Goal: Information Seeking & Learning: Learn about a topic

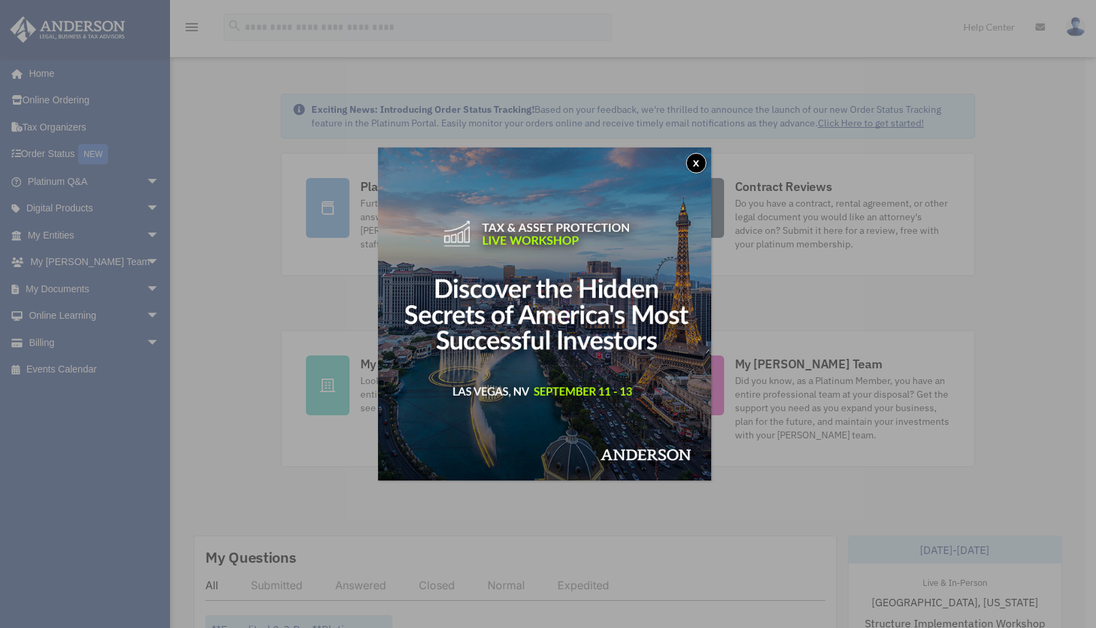
click at [703, 170] on button "x" at bounding box center [696, 163] width 20 height 20
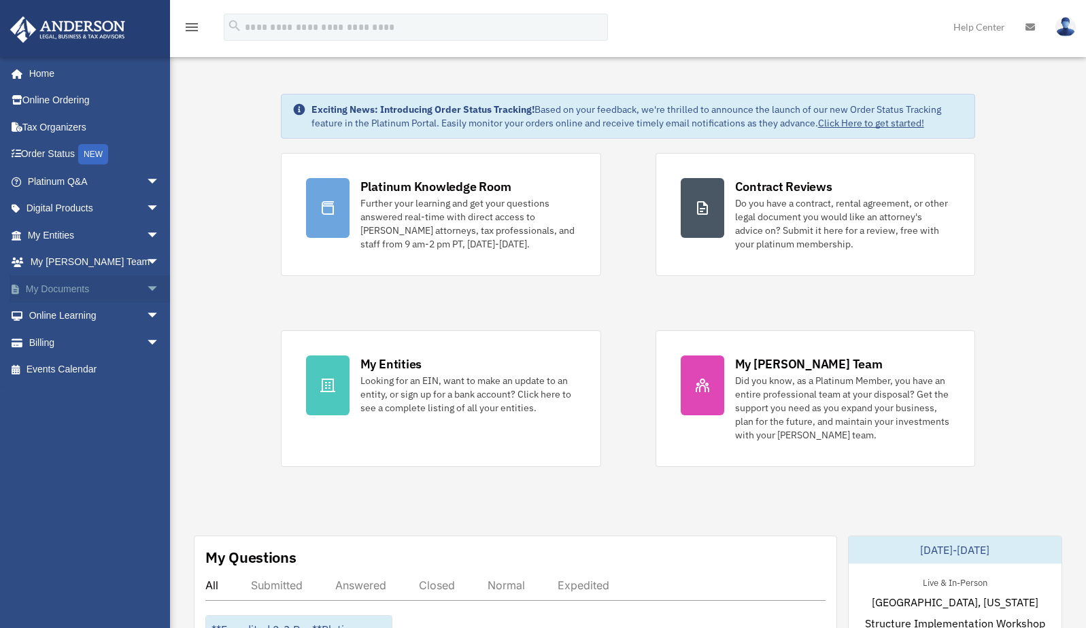
click at [65, 288] on link "My Documents arrow_drop_down" at bounding box center [95, 288] width 171 height 27
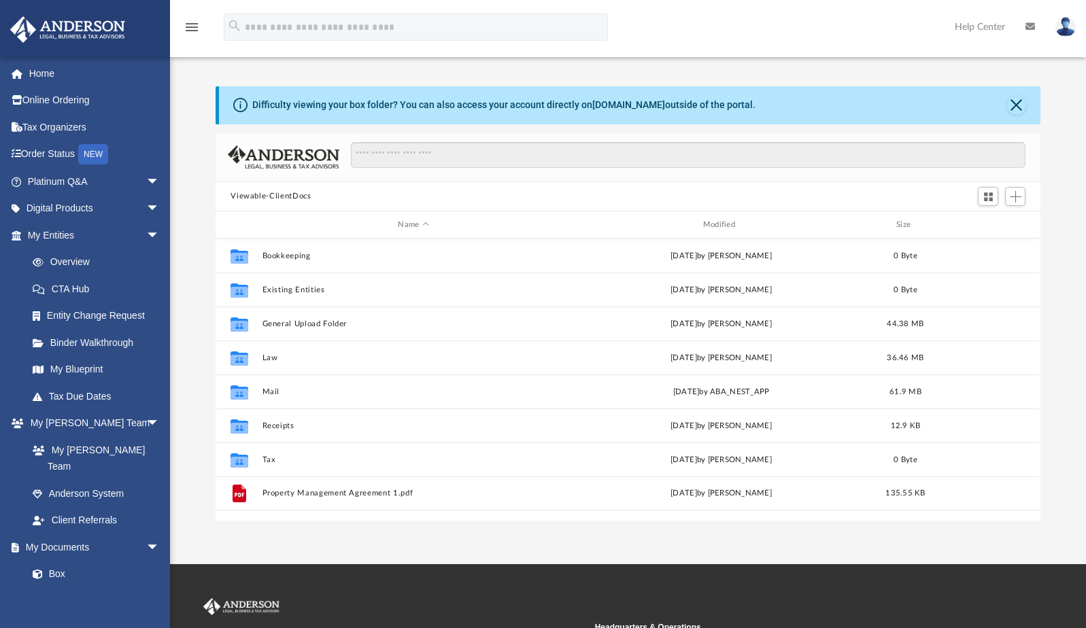
scroll to position [298, 814]
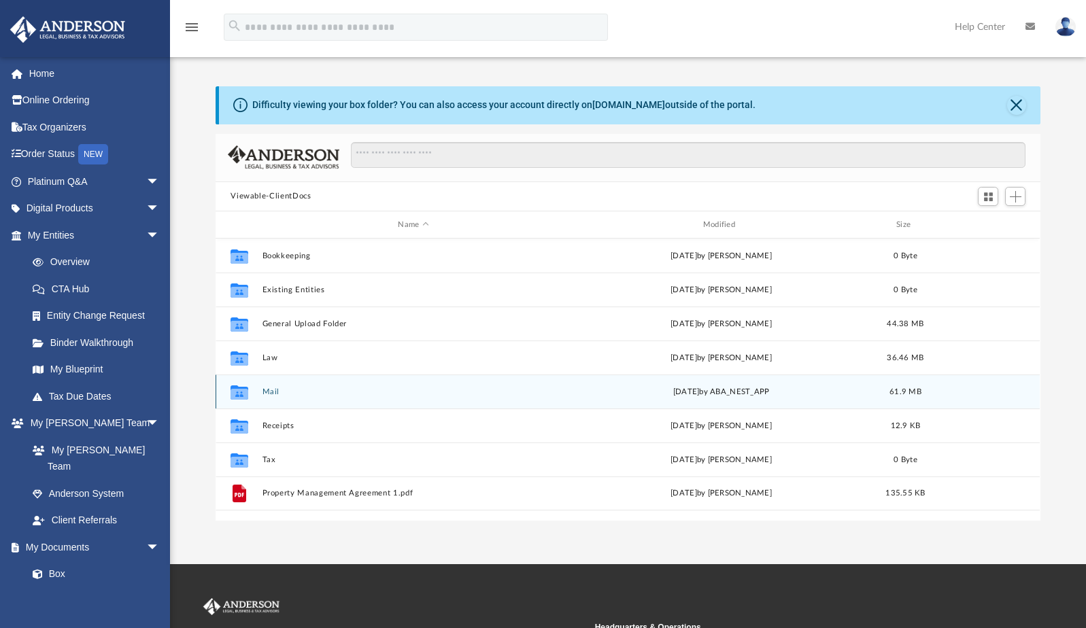
click at [326, 397] on div "Collaborated Folder Mail Tue Aug 19 2025 by ABA_NEST_APP 61.9 MB" at bounding box center [628, 392] width 824 height 34
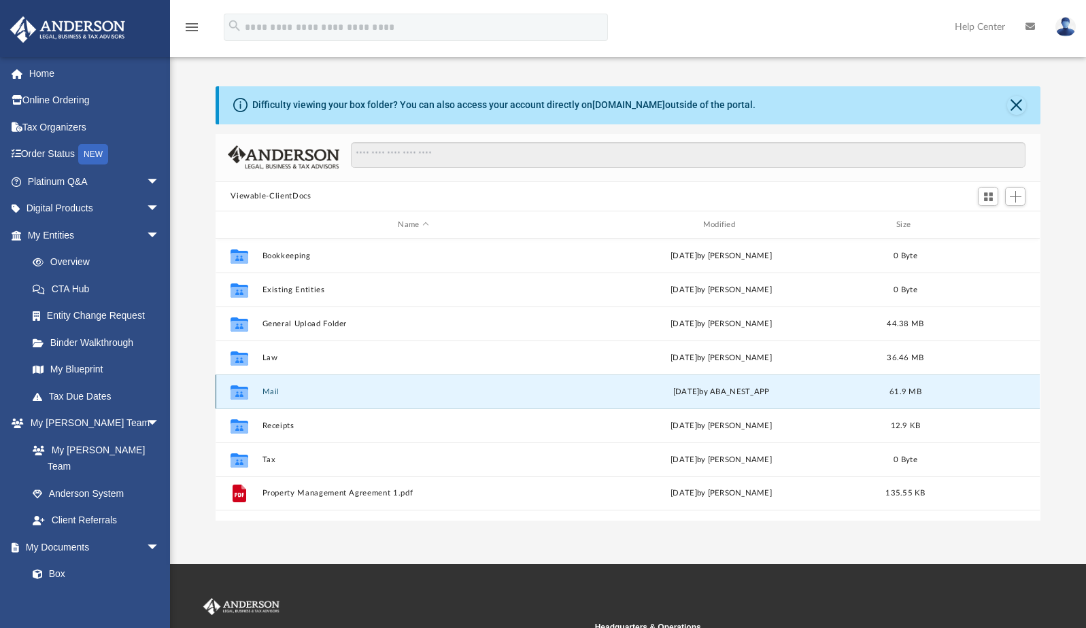
click at [326, 397] on div "Collaborated Folder Mail Tue Aug 19 2025 by ABA_NEST_APP 61.9 MB" at bounding box center [628, 392] width 824 height 34
click at [245, 390] on icon "grid" at bounding box center [239, 394] width 18 height 11
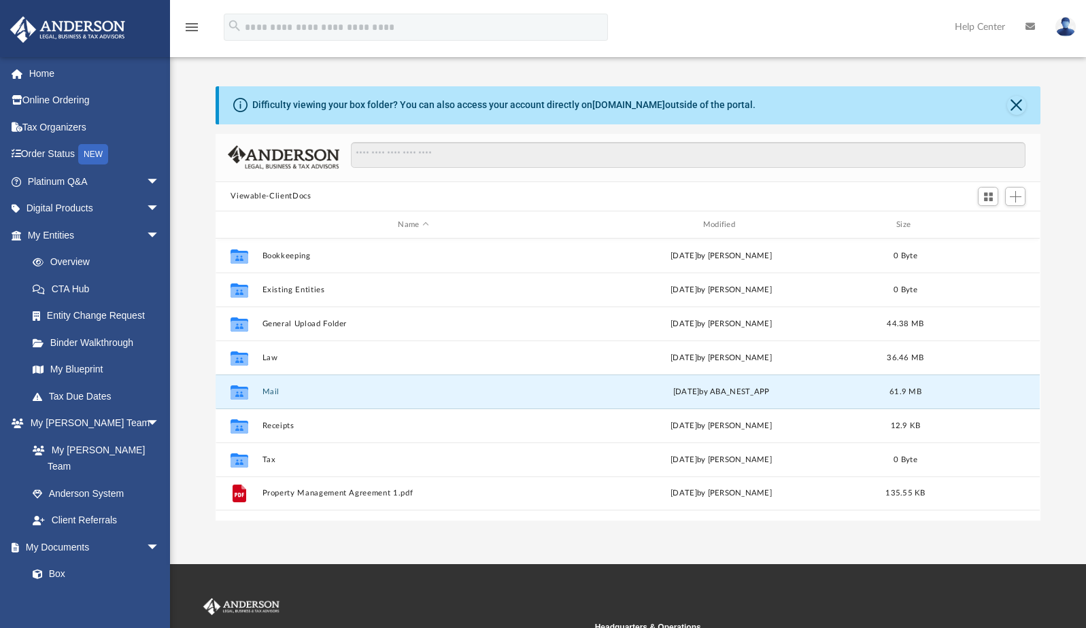
drag, startPoint x: 245, startPoint y: 390, endPoint x: 195, endPoint y: 385, distance: 49.9
click at [195, 385] on div "Difficulty viewing your box folder? You can also access your account directly o…" at bounding box center [628, 303] width 916 height 434
click at [165, 357] on li "My Blueprint" at bounding box center [95, 369] width 171 height 27
click at [55, 561] on link "Box" at bounding box center [99, 574] width 161 height 27
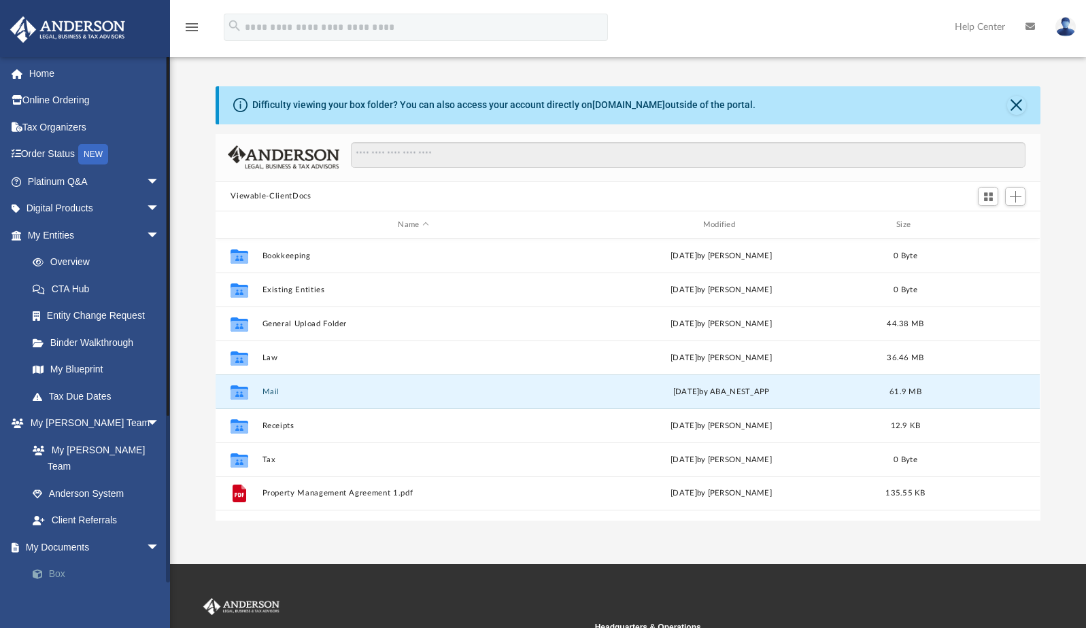
click at [55, 561] on link "Box" at bounding box center [99, 574] width 161 height 27
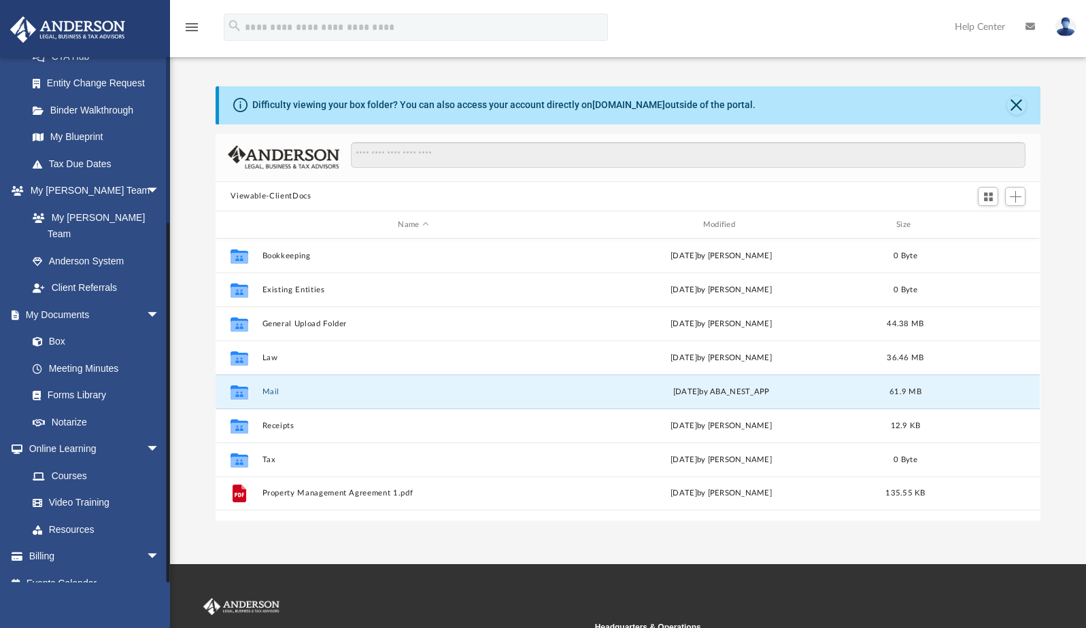
drag, startPoint x: 168, startPoint y: 483, endPoint x: 176, endPoint y: 630, distance: 147.1
click at [176, 628] on html "X Get a chance to win 6 months of Platinum for free just by filling out this su…" at bounding box center [543, 403] width 1086 height 807
click at [61, 328] on link "Box" at bounding box center [99, 341] width 161 height 27
click at [70, 355] on link "Meeting Minutes" at bounding box center [99, 368] width 161 height 27
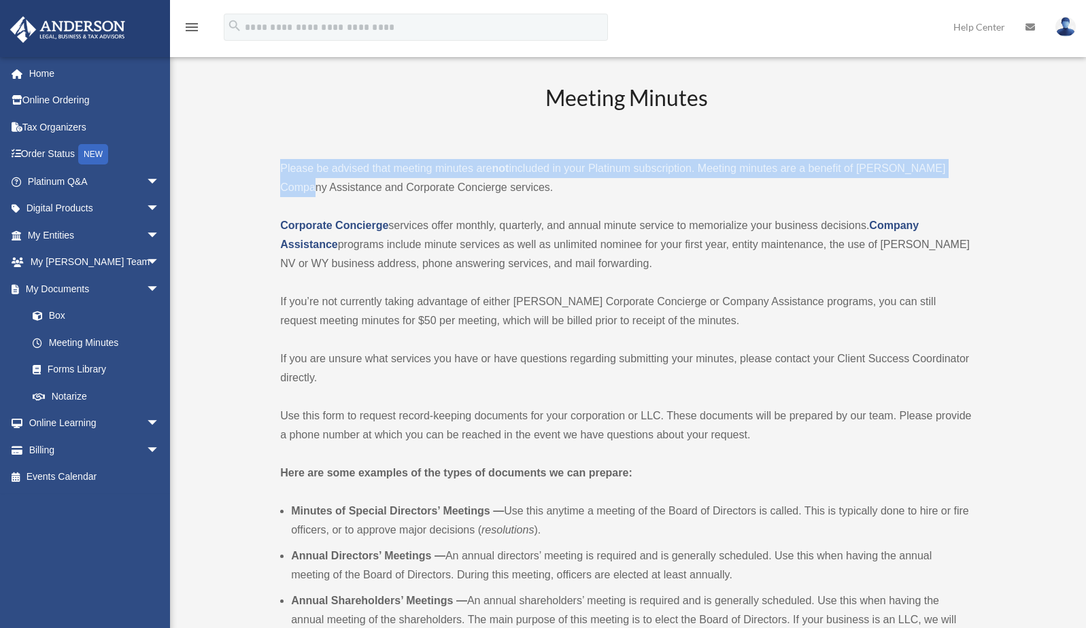
drag, startPoint x: 1085, startPoint y: 68, endPoint x: 1096, endPoint y: 145, distance: 78.3
click at [59, 315] on link "Box" at bounding box center [99, 316] width 161 height 27
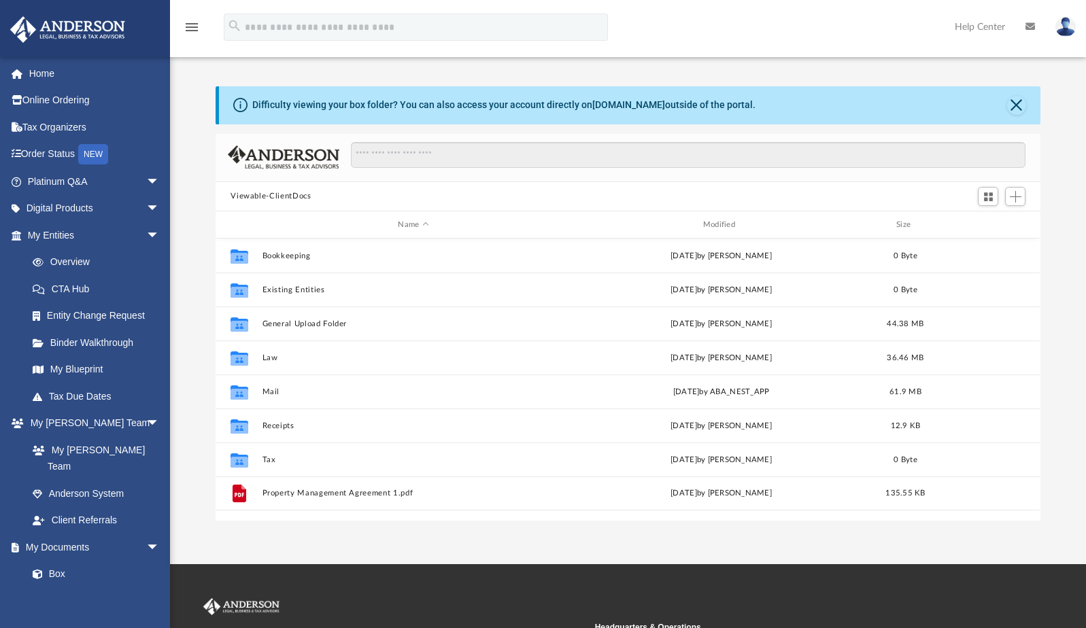
scroll to position [298, 814]
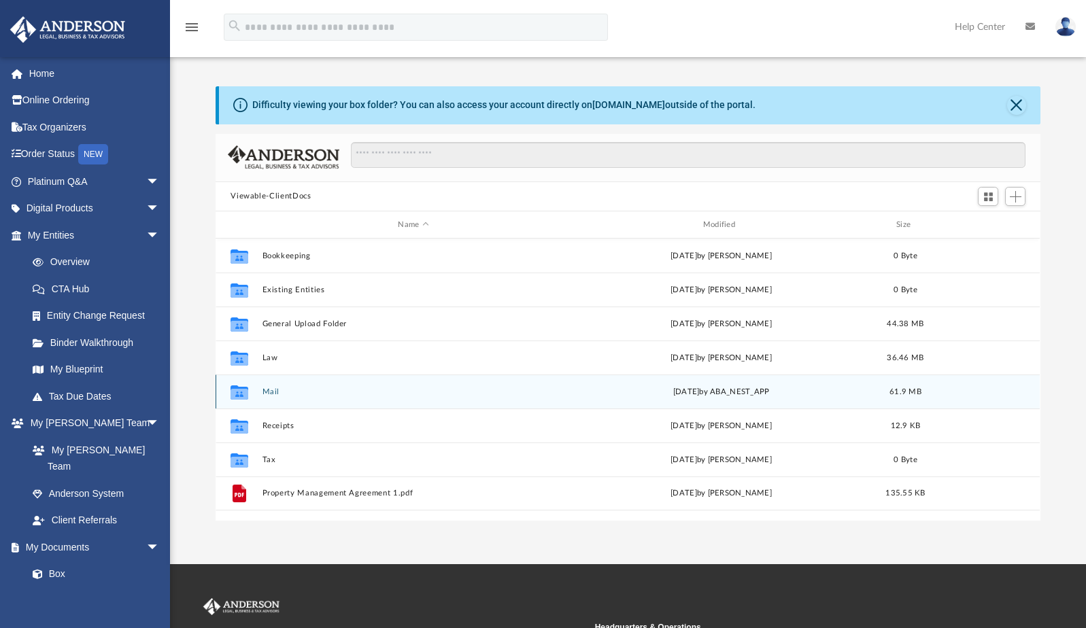
click at [238, 396] on icon "grid" at bounding box center [239, 392] width 18 height 14
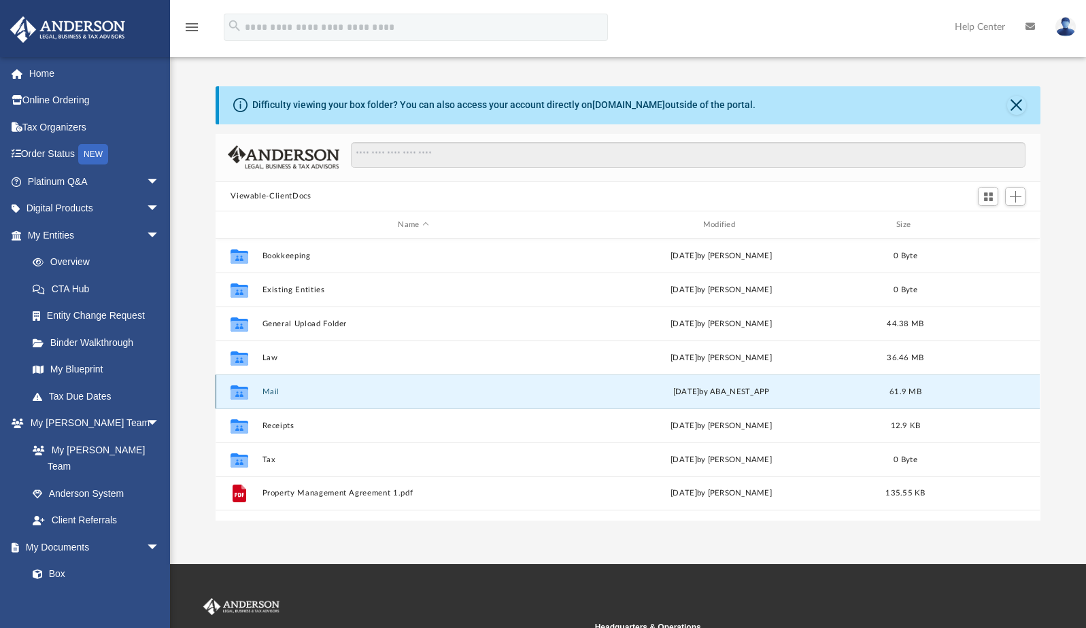
click at [245, 390] on icon "grid" at bounding box center [239, 394] width 18 height 11
drag, startPoint x: 245, startPoint y: 390, endPoint x: 351, endPoint y: 398, distance: 107.1
click at [351, 398] on div "Collaborated Folder Mail Tue Aug 19 2025 by ABA_NEST_APP 61.9 MB" at bounding box center [628, 392] width 824 height 34
click at [277, 390] on button "Mail" at bounding box center [413, 392] width 302 height 9
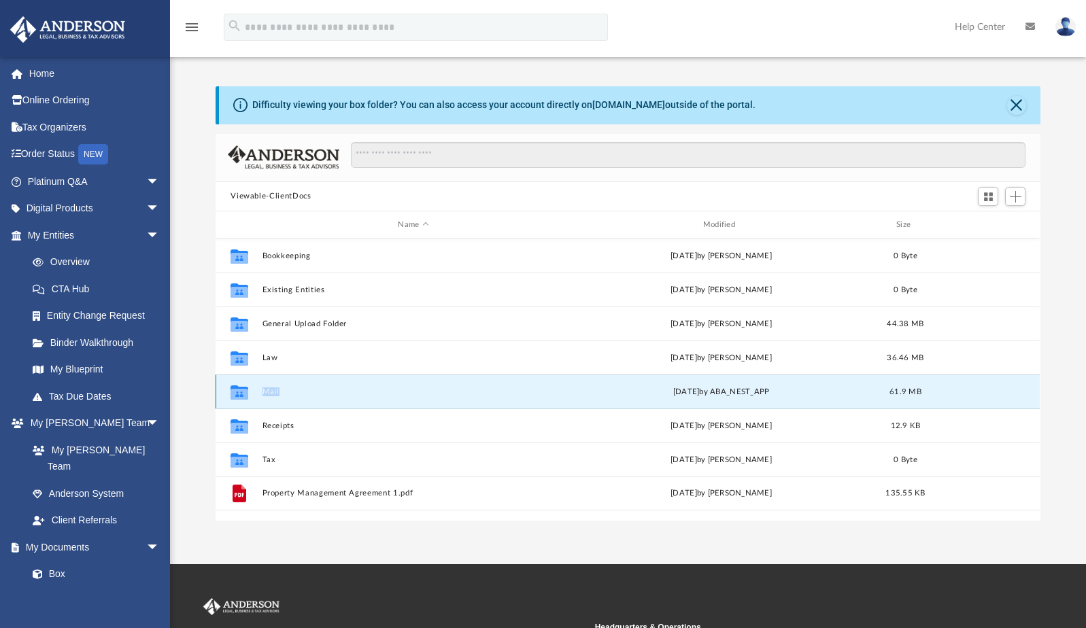
click at [277, 390] on button "Mail" at bounding box center [413, 392] width 302 height 9
drag, startPoint x: 277, startPoint y: 390, endPoint x: 237, endPoint y: 390, distance: 40.8
click at [237, 390] on icon "grid" at bounding box center [239, 394] width 18 height 11
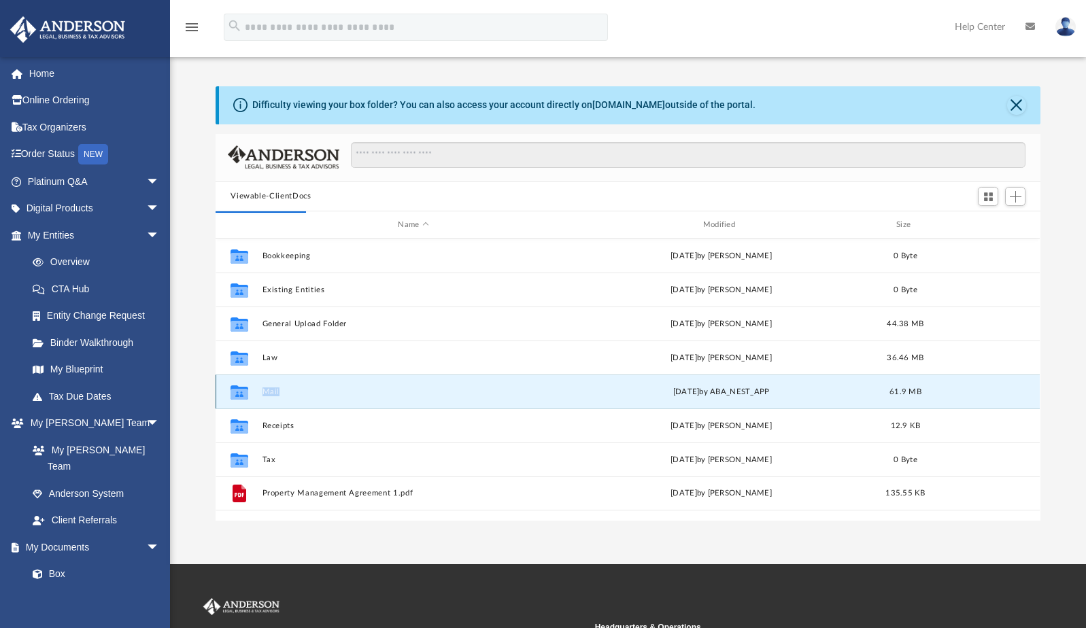
click at [237, 390] on icon "grid" at bounding box center [239, 394] width 18 height 11
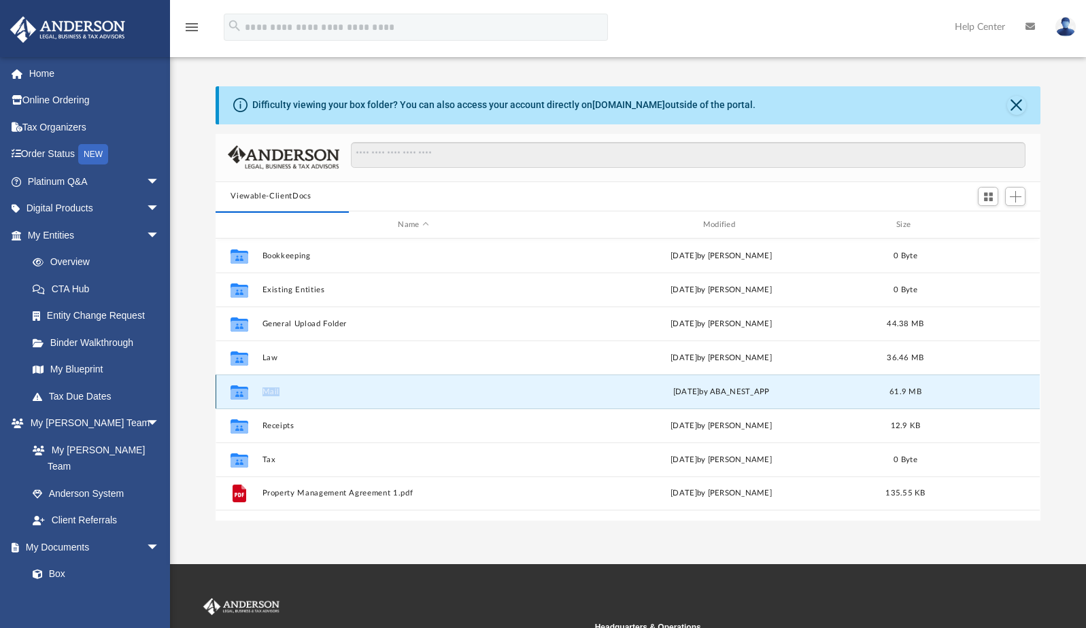
click at [237, 390] on icon "grid" at bounding box center [239, 394] width 18 height 11
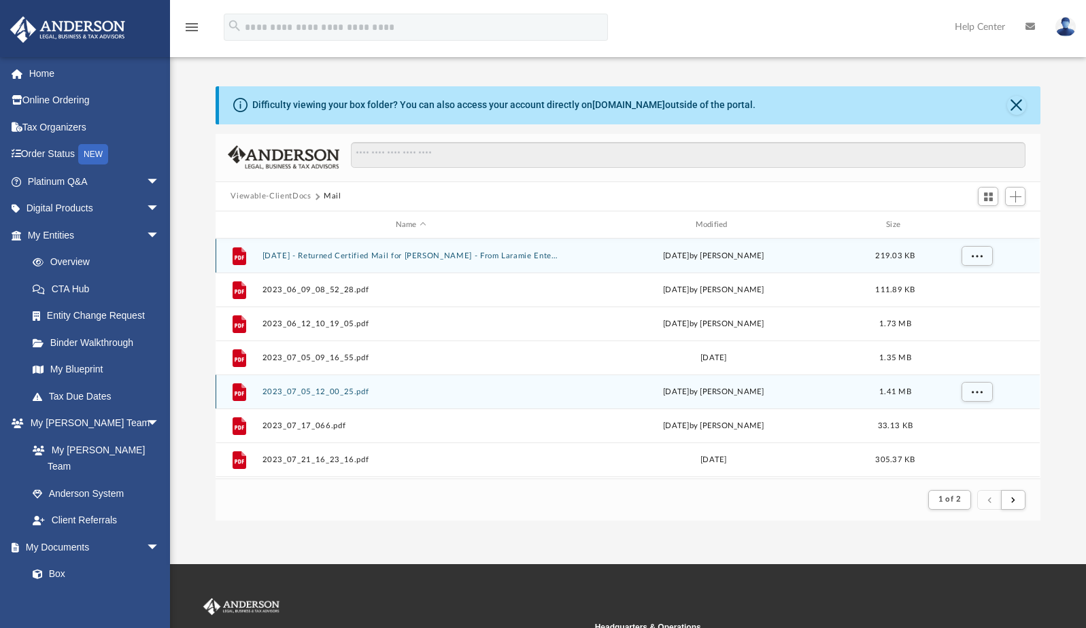
scroll to position [11, 10]
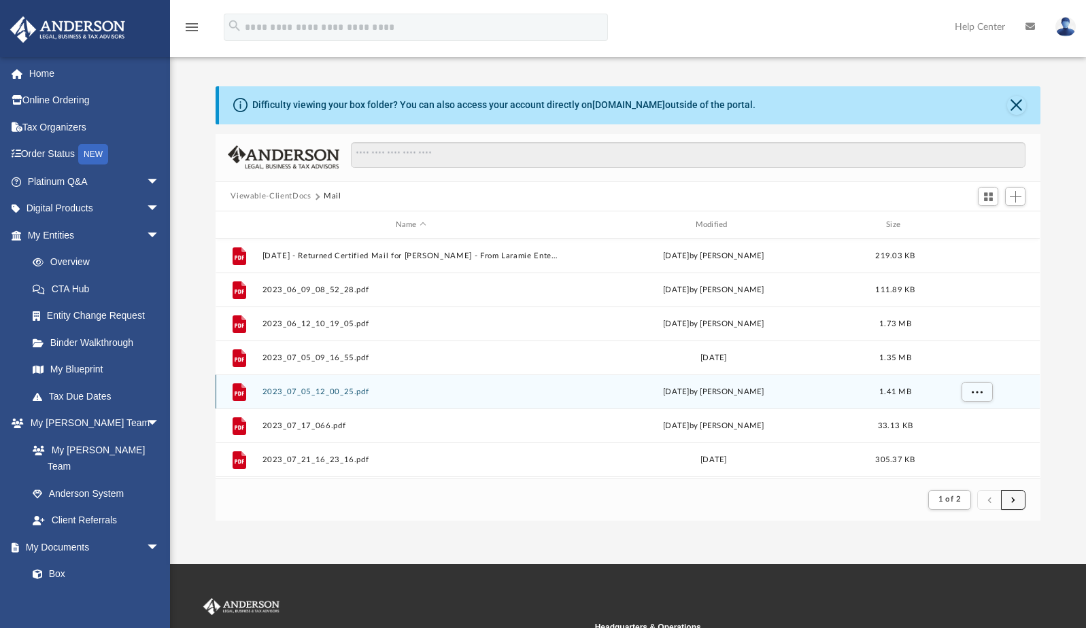
click at [1018, 496] on button "submit" at bounding box center [1013, 500] width 24 height 20
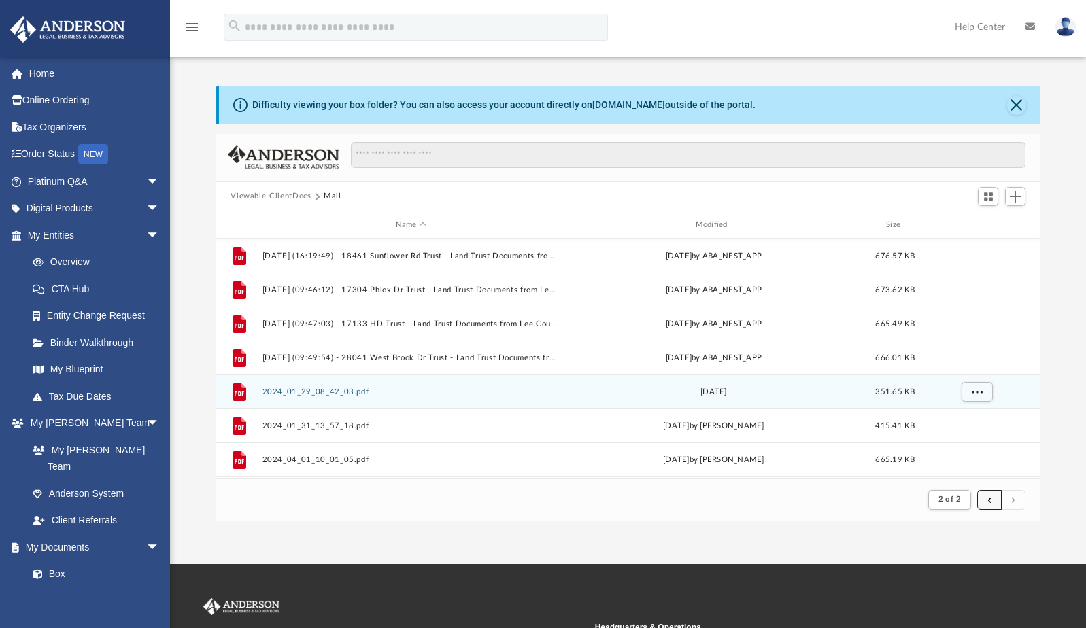
click at [989, 500] on span "submit" at bounding box center [989, 499] width 4 height 7
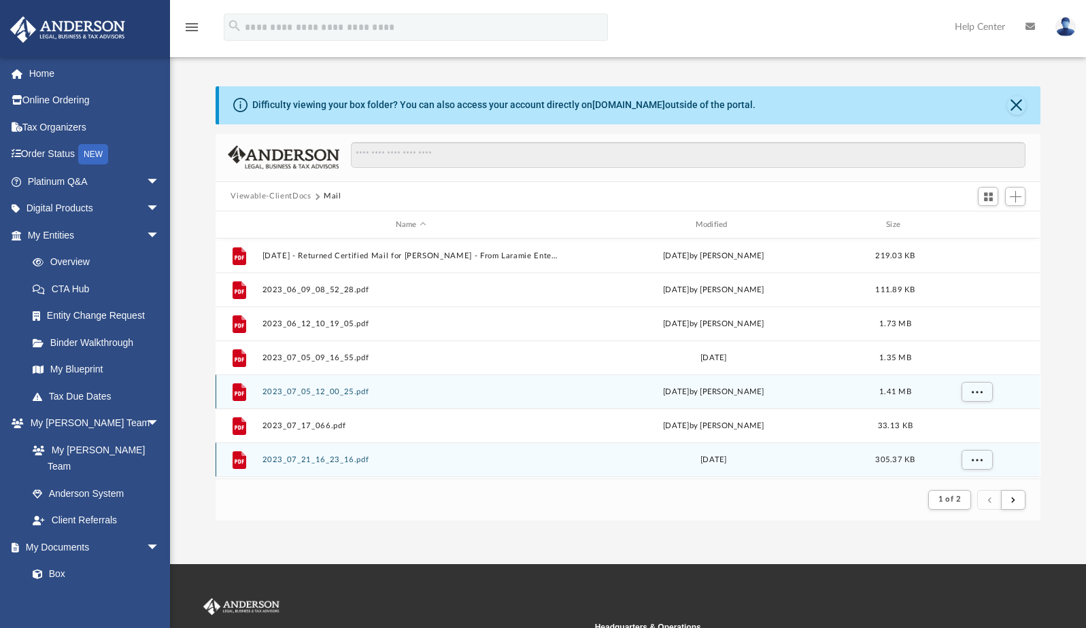
click at [723, 460] on div "Fri Jul 21 2023" at bounding box center [713, 460] width 297 height 12
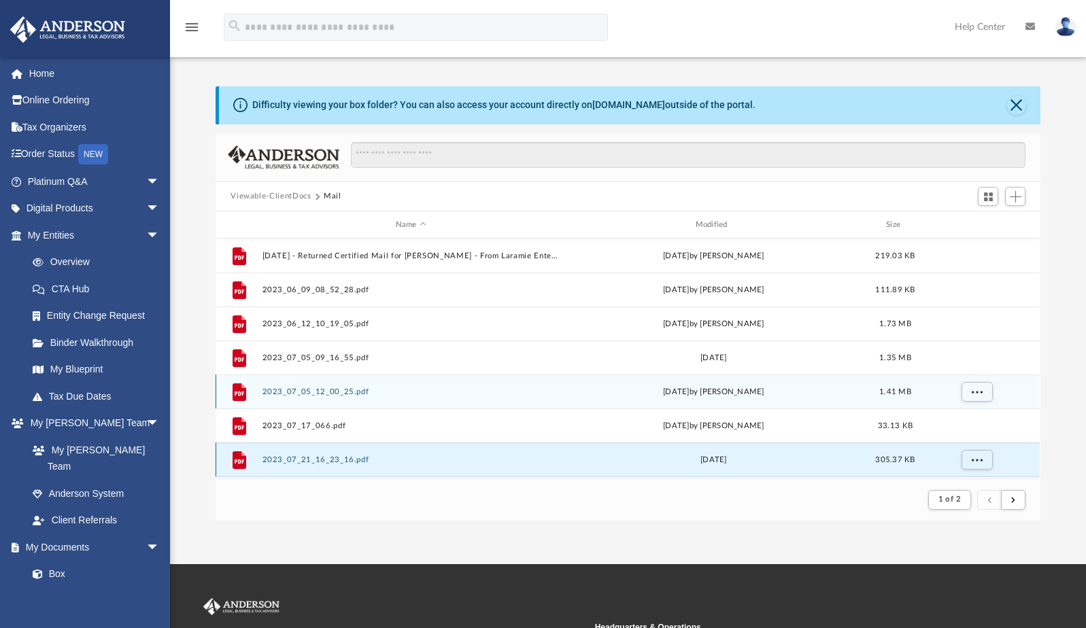
click at [723, 460] on div "Fri Jul 21 2023" at bounding box center [713, 460] width 297 height 12
click at [976, 454] on button "More options" at bounding box center [976, 460] width 31 height 20
click at [960, 410] on li "Preview" at bounding box center [964, 410] width 39 height 14
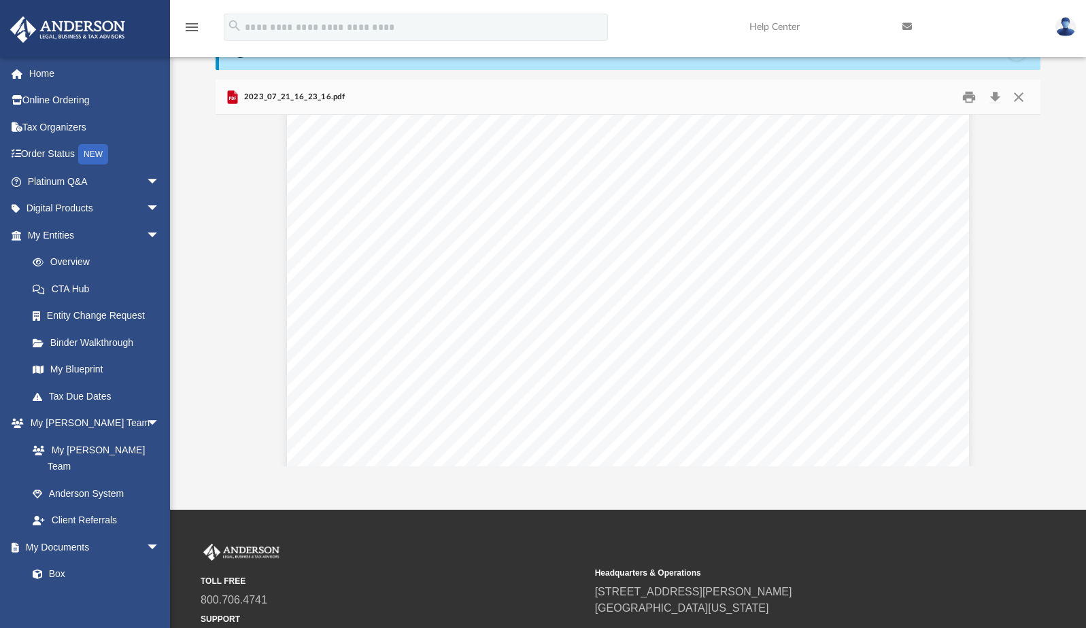
scroll to position [0, 0]
click at [1018, 97] on button "Close" at bounding box center [1018, 96] width 24 height 21
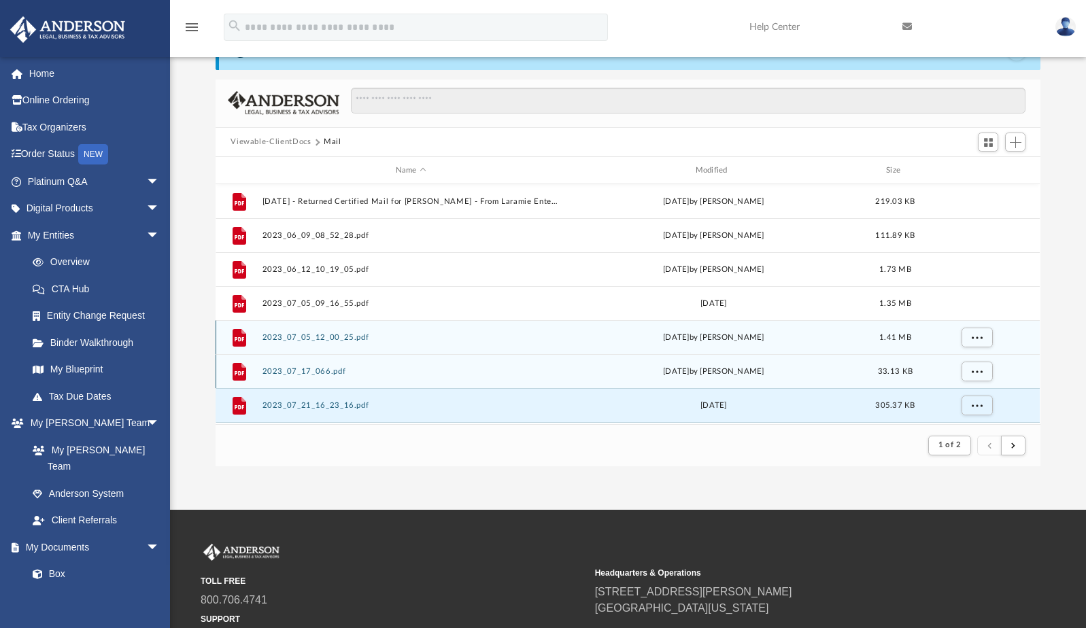
click at [748, 373] on div "Mon Jul 17 2023 by Ramona Roby" at bounding box center [713, 372] width 297 height 12
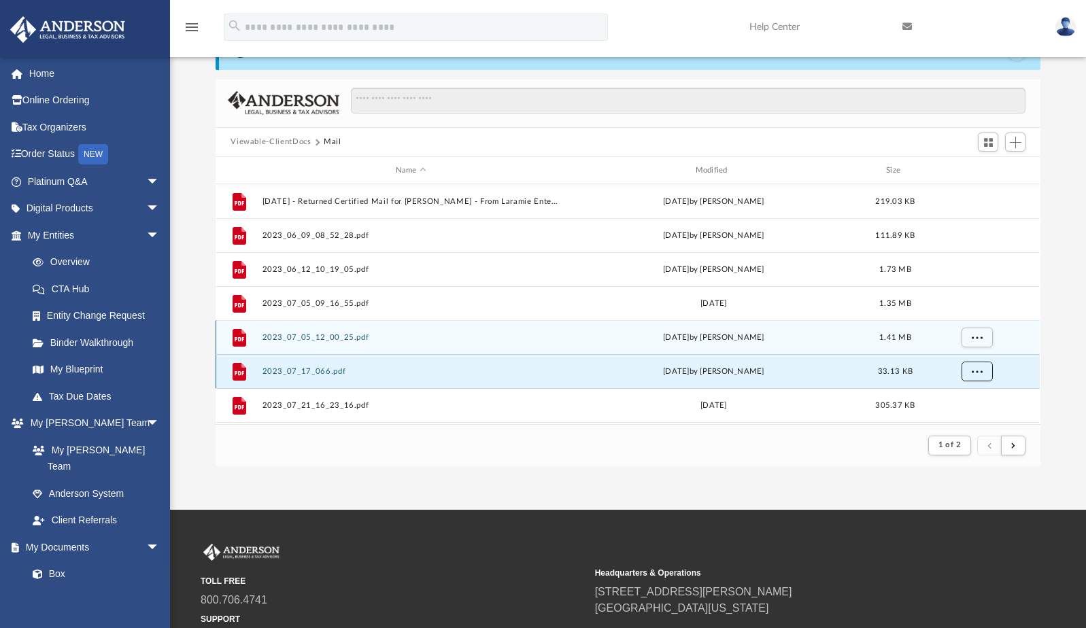
click at [975, 371] on span "More options" at bounding box center [977, 371] width 11 height 7
click at [961, 322] on li "Preview" at bounding box center [964, 322] width 39 height 14
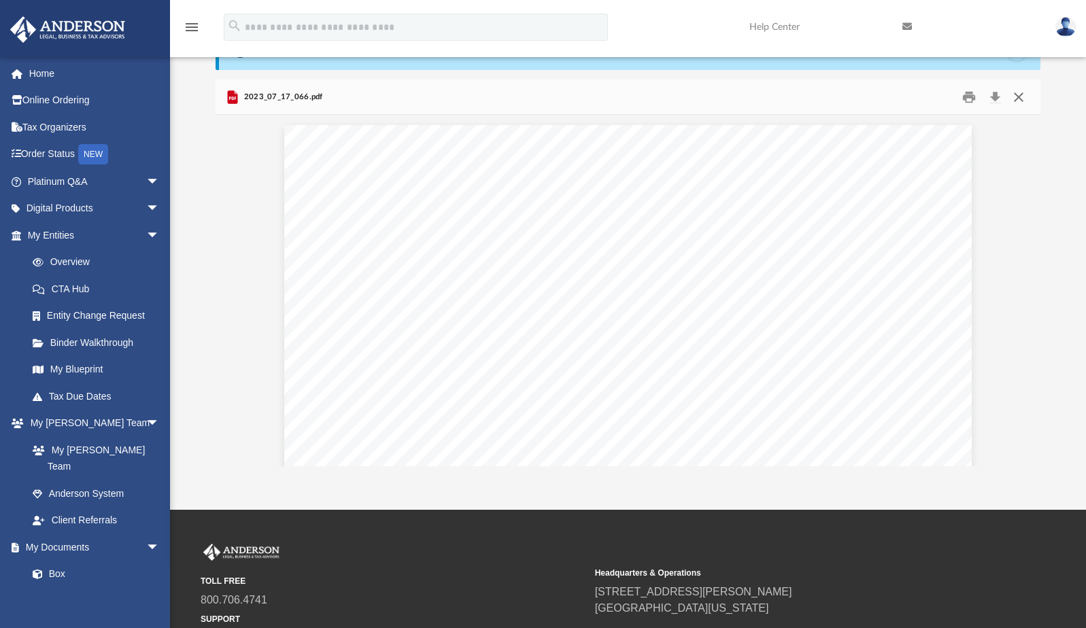
click at [1019, 95] on button "Close" at bounding box center [1018, 96] width 24 height 21
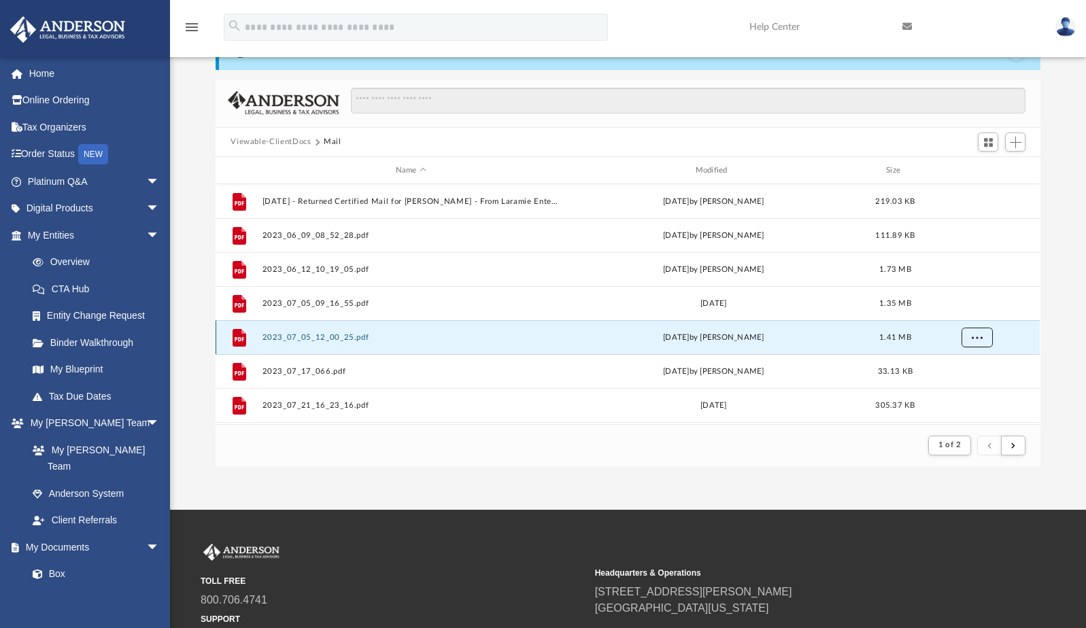
click at [977, 340] on span "More options" at bounding box center [977, 337] width 11 height 7
click at [958, 366] on li "Preview" at bounding box center [964, 365] width 39 height 14
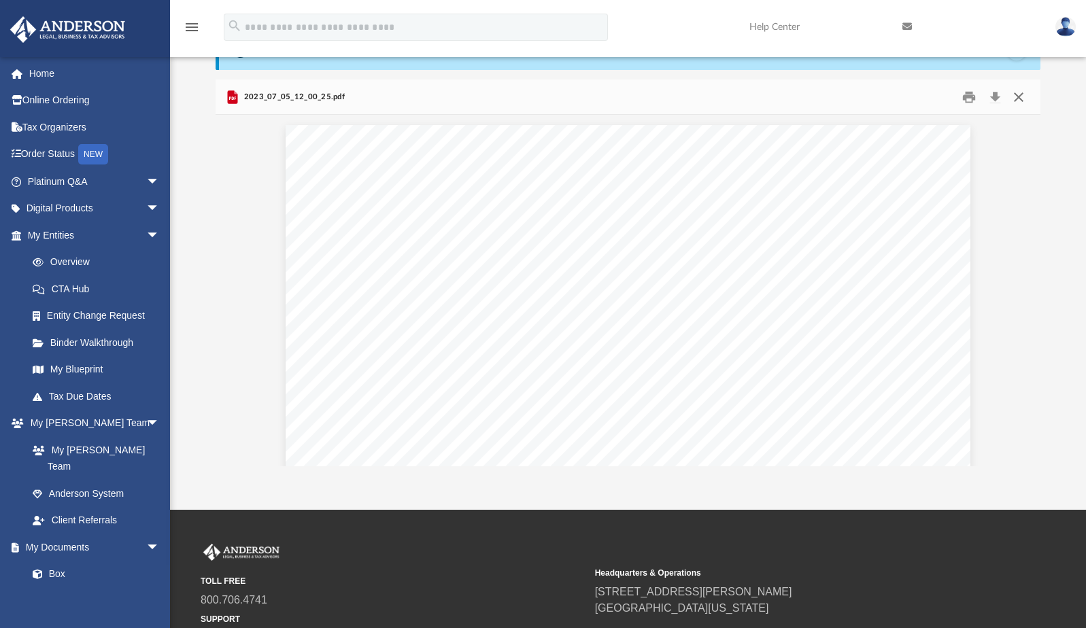
click at [1018, 94] on button "Close" at bounding box center [1018, 96] width 24 height 21
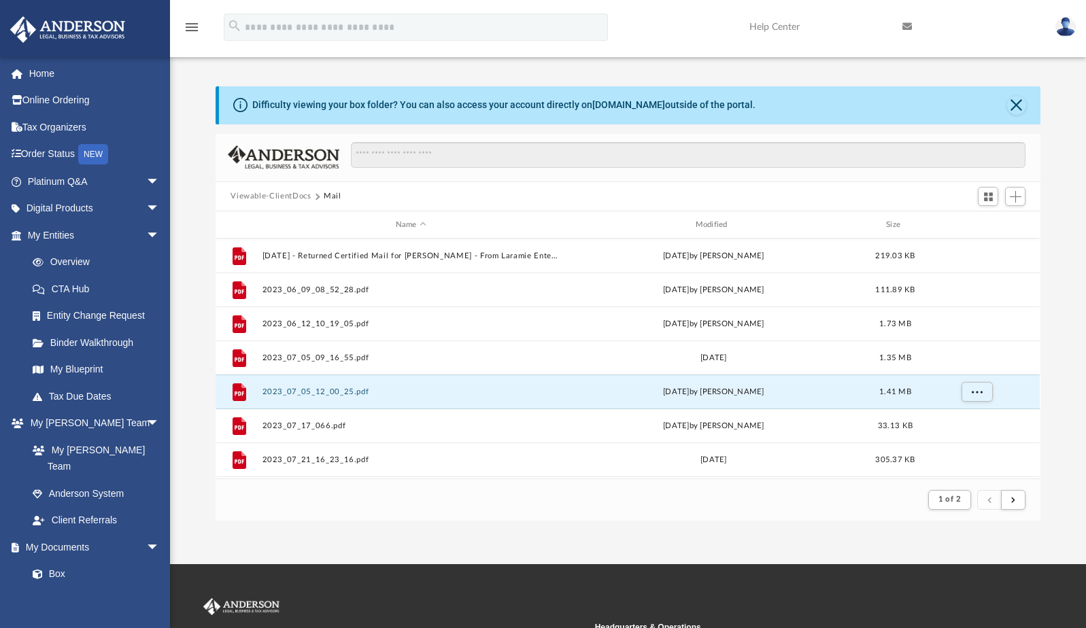
click at [288, 195] on button "Viewable-ClientDocs" at bounding box center [270, 196] width 80 height 12
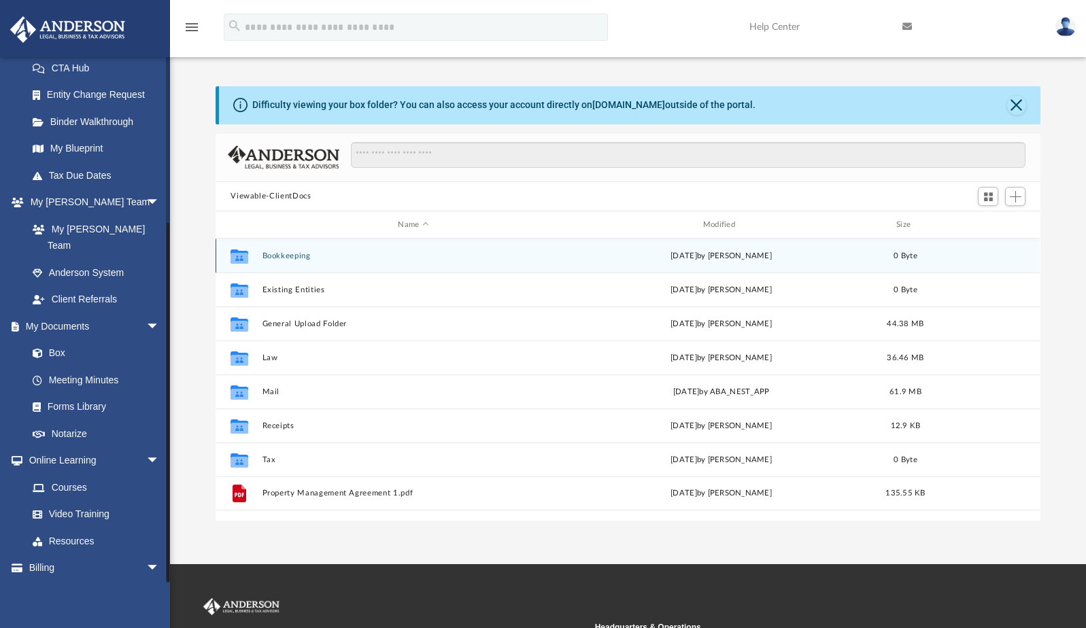
scroll to position [233, 0]
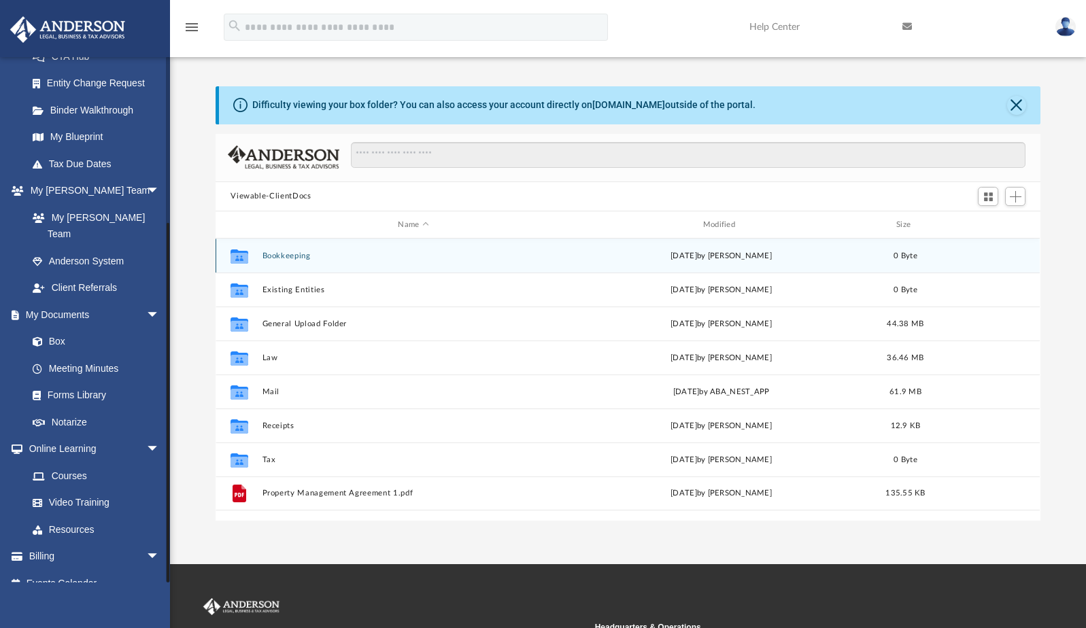
drag, startPoint x: 167, startPoint y: 129, endPoint x: 188, endPoint y: 339, distance: 211.1
click at [188, 339] on div "App mattwalker003@gmail.com Sign Out mattwalker003@gmail.com Home Online Orderi…" at bounding box center [543, 282] width 1086 height 477
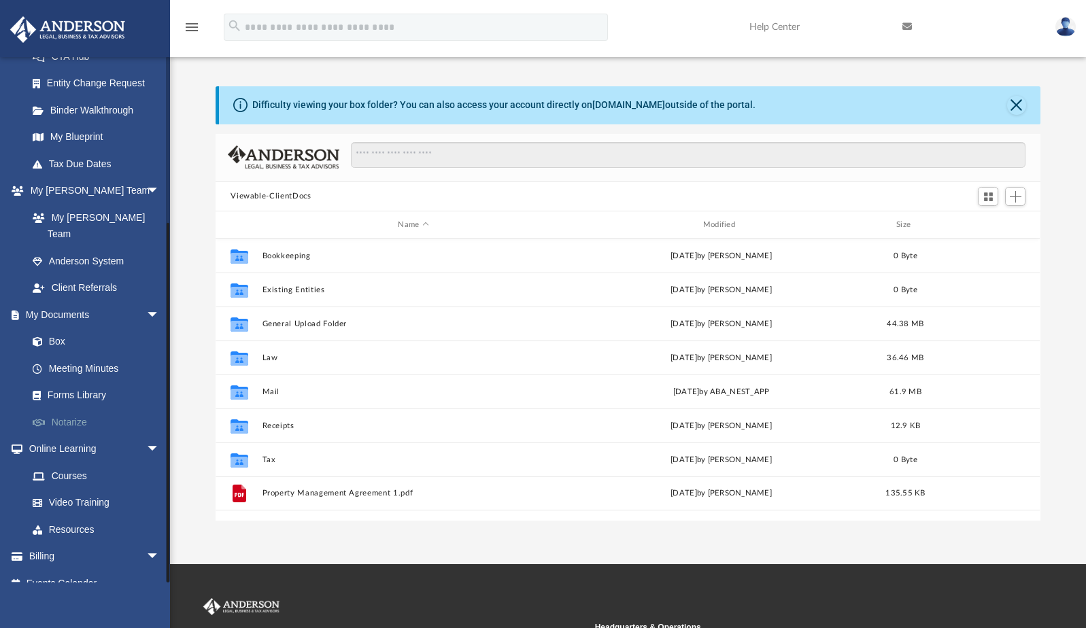
click at [75, 409] on link "Notarize" at bounding box center [99, 422] width 161 height 27
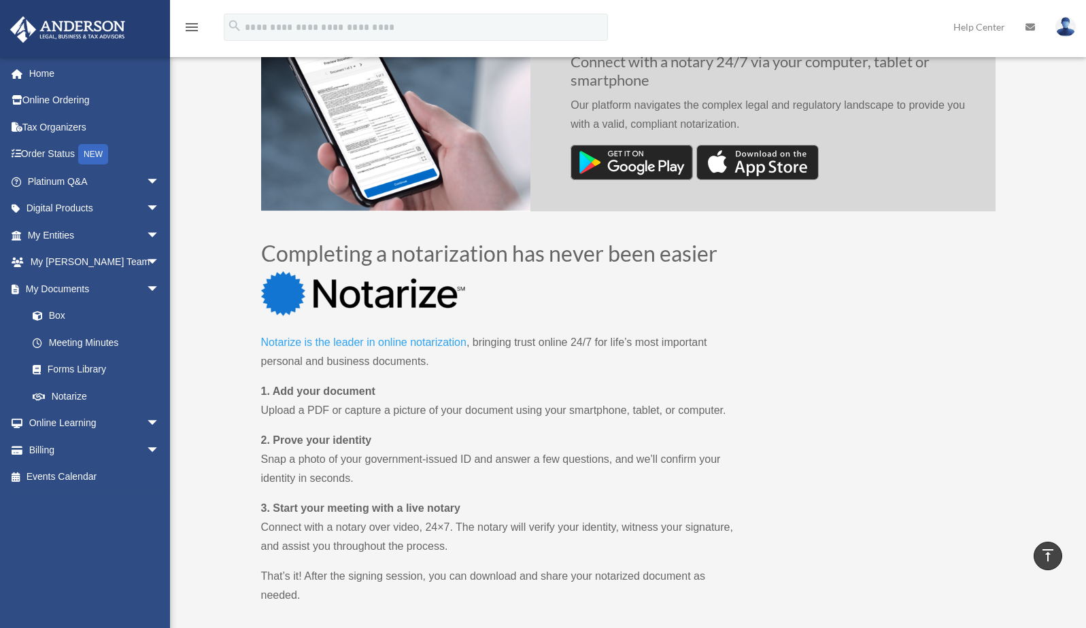
scroll to position [466, 0]
